Goal: Transaction & Acquisition: Download file/media

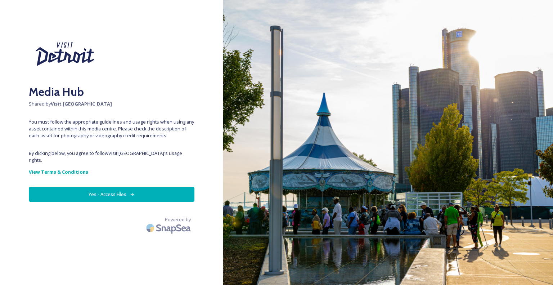
click at [127, 190] on button "Yes - Access Files" at bounding box center [112, 194] width 166 height 15
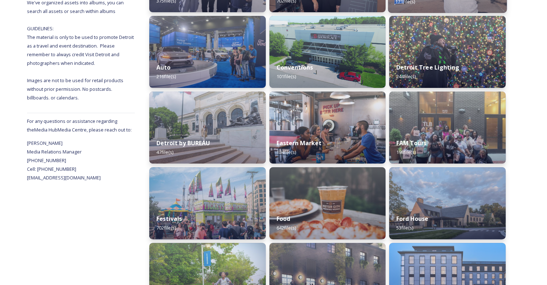
scroll to position [180, 0]
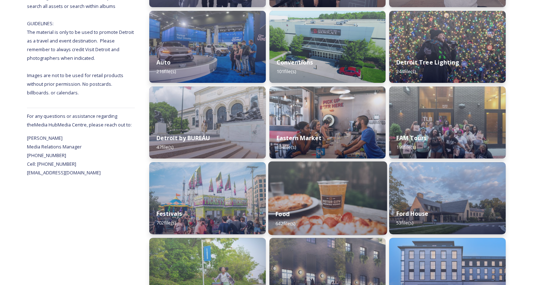
click at [313, 189] on img at bounding box center [327, 197] width 119 height 73
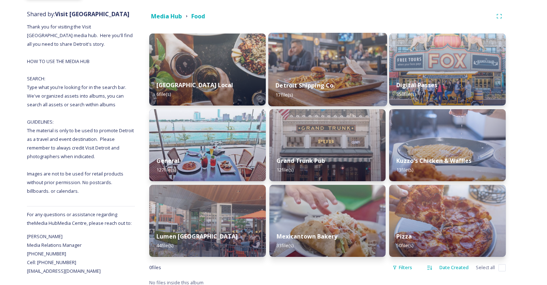
scroll to position [87, 0]
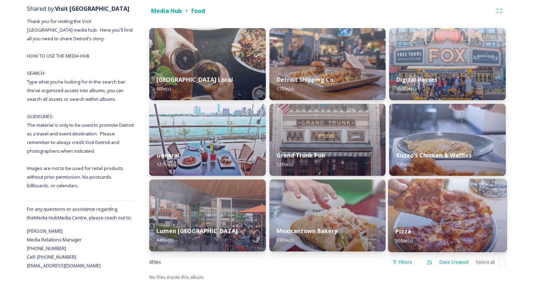
click at [424, 209] on img at bounding box center [447, 214] width 119 height 73
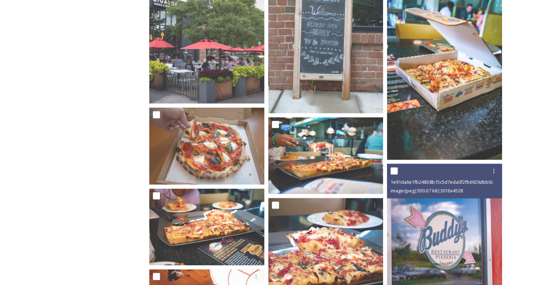
scroll to position [1253, 0]
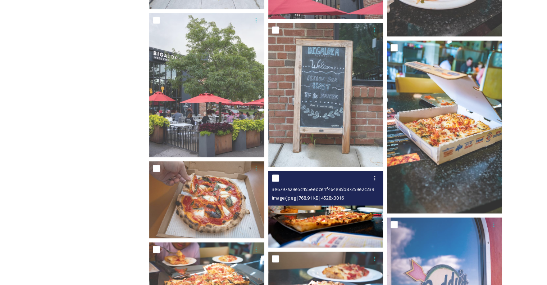
click at [334, 217] on img at bounding box center [325, 209] width 115 height 77
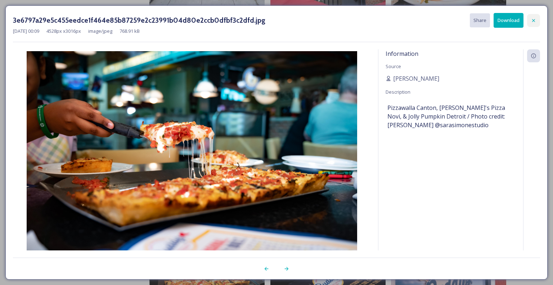
click at [533, 19] on icon at bounding box center [533, 21] width 6 height 6
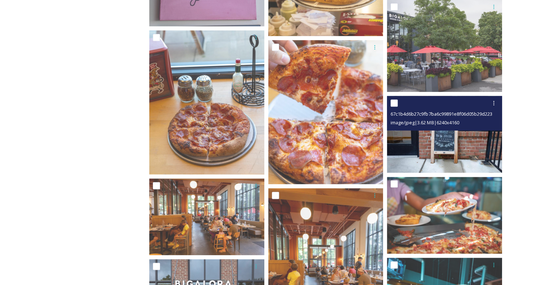
scroll to position [857, 0]
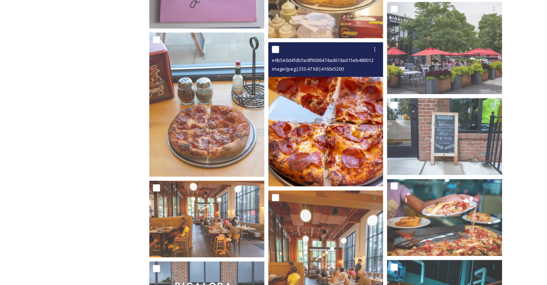
click at [311, 122] on img at bounding box center [325, 114] width 115 height 144
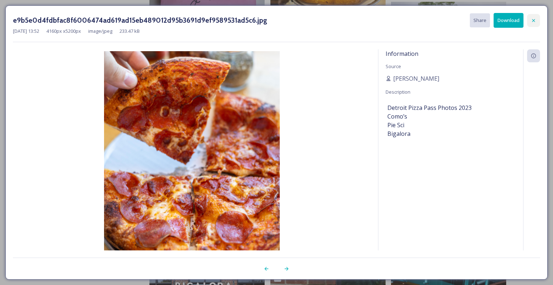
click at [532, 21] on icon at bounding box center [533, 20] width 3 height 3
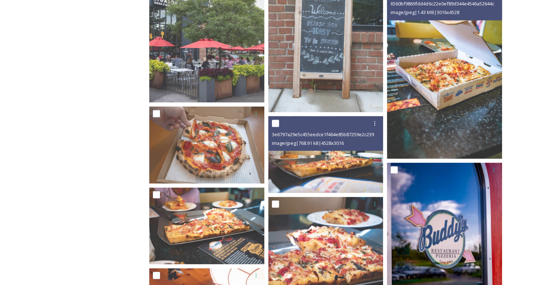
scroll to position [1361, 0]
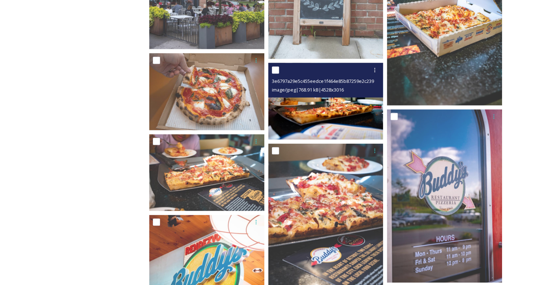
click at [337, 122] on img at bounding box center [325, 101] width 115 height 77
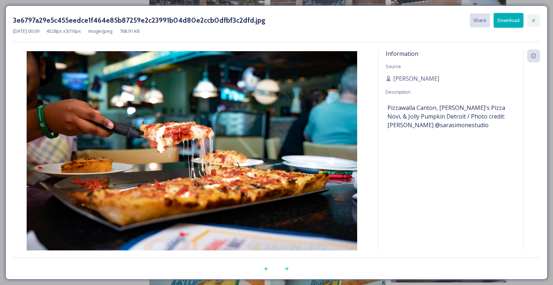
click at [535, 21] on icon at bounding box center [533, 21] width 6 height 6
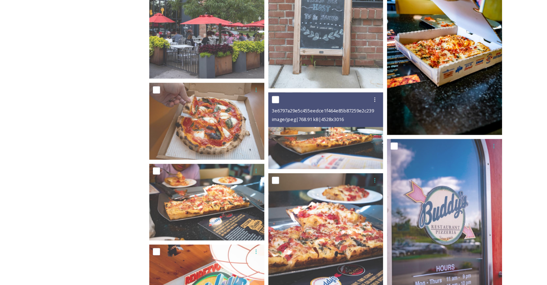
scroll to position [1289, 0]
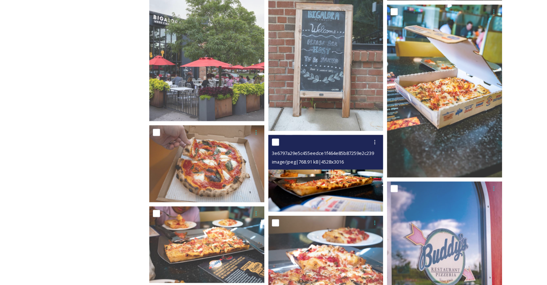
click at [348, 187] on img at bounding box center [325, 173] width 115 height 77
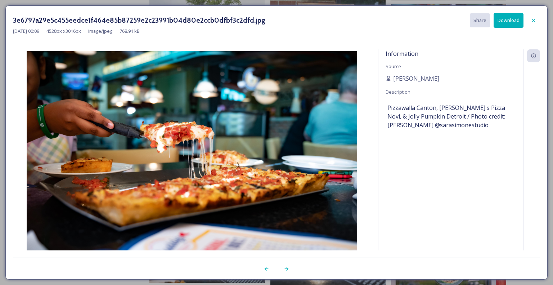
click at [506, 22] on button "Download" at bounding box center [508, 20] width 30 height 15
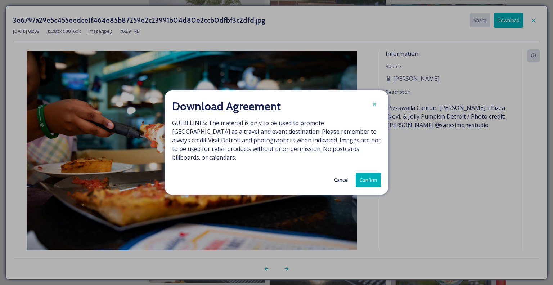
click at [371, 175] on button "Confirm" at bounding box center [368, 179] width 25 height 15
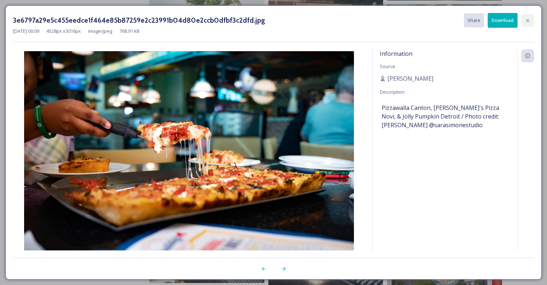
click at [533, 17] on div at bounding box center [527, 20] width 13 height 13
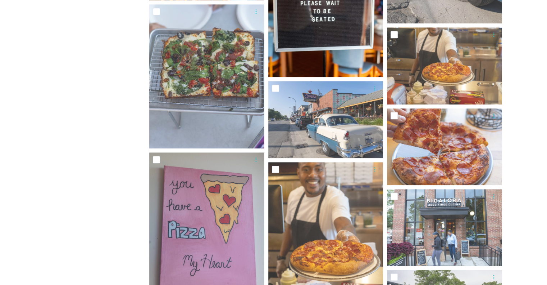
scroll to position [684, 0]
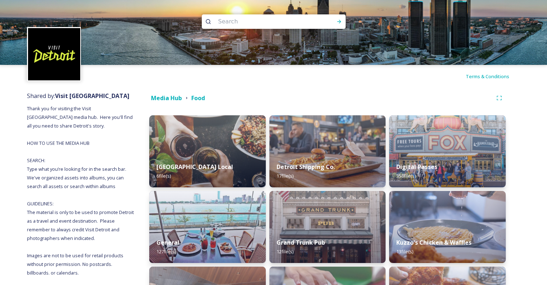
click at [269, 26] on input at bounding box center [264, 22] width 99 height 16
type input "Corn Dog"
click at [337, 21] on icon at bounding box center [339, 22] width 6 height 6
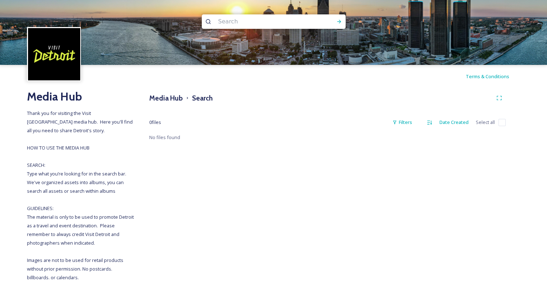
click at [251, 22] on input at bounding box center [264, 22] width 99 height 16
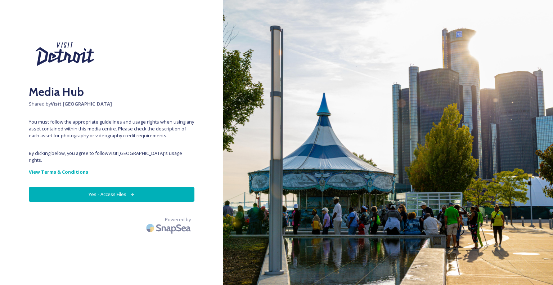
click at [107, 189] on button "Yes - Access Files" at bounding box center [112, 194] width 166 height 15
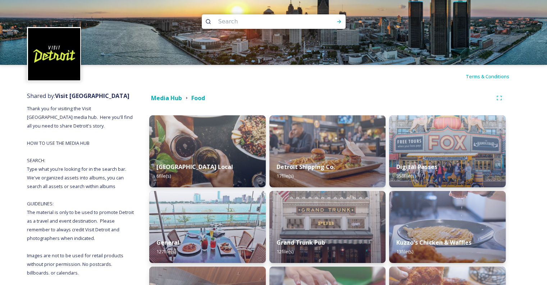
click at [282, 23] on input at bounding box center [264, 22] width 99 height 16
type input "Coney"
click at [341, 23] on icon at bounding box center [339, 22] width 6 height 6
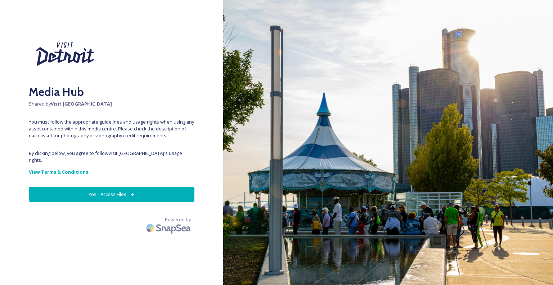
click at [181, 188] on button "Yes - Access Files" at bounding box center [112, 194] width 166 height 15
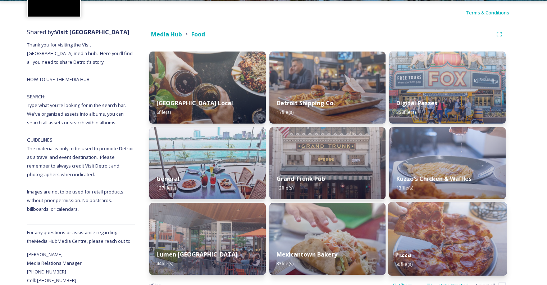
scroll to position [51, 0]
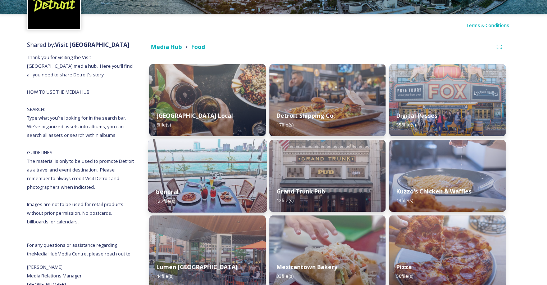
click at [190, 186] on div "General 127 file(s)" at bounding box center [207, 196] width 119 height 33
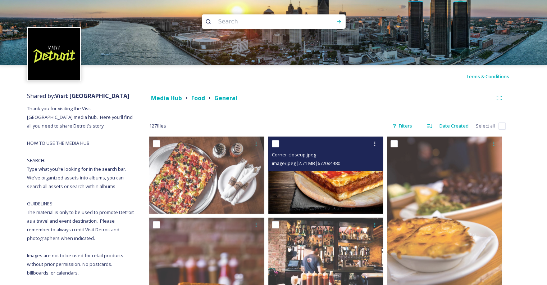
click at [354, 193] on img at bounding box center [325, 174] width 115 height 77
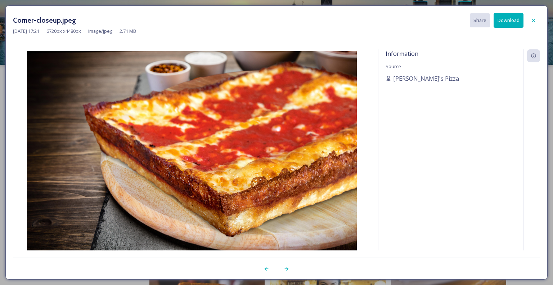
click at [504, 23] on button "Download" at bounding box center [508, 20] width 30 height 15
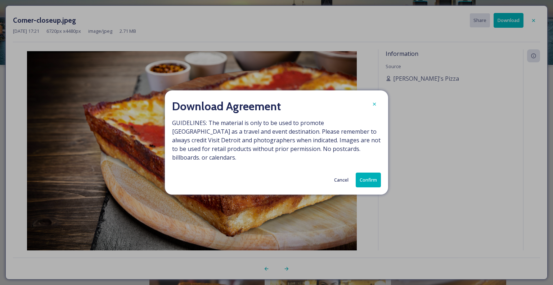
click at [367, 179] on button "Confirm" at bounding box center [368, 179] width 25 height 15
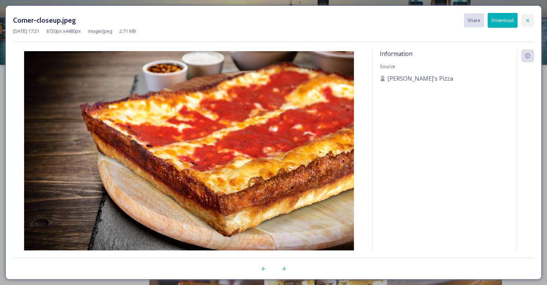
click at [524, 21] on div at bounding box center [527, 20] width 13 height 13
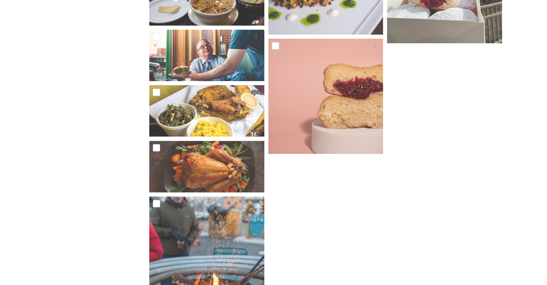
scroll to position [3342, 0]
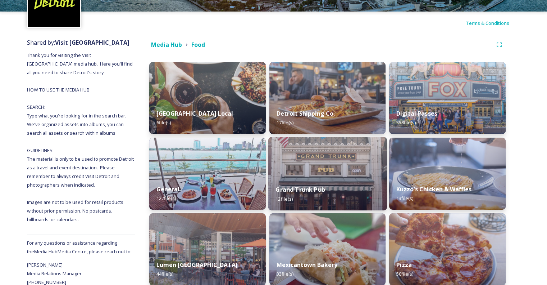
scroll to position [15, 0]
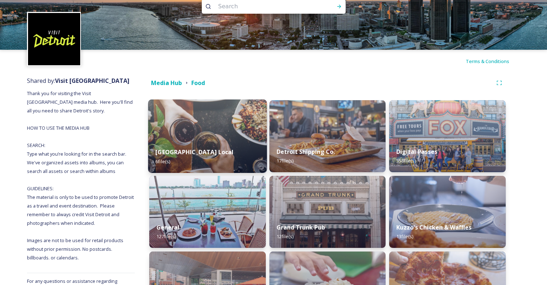
click at [216, 136] on img at bounding box center [207, 135] width 119 height 73
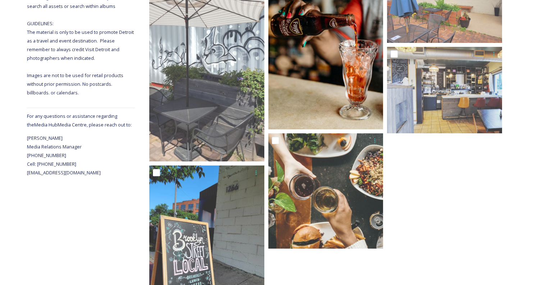
scroll to position [230, 0]
